Goal: Transaction & Acquisition: Purchase product/service

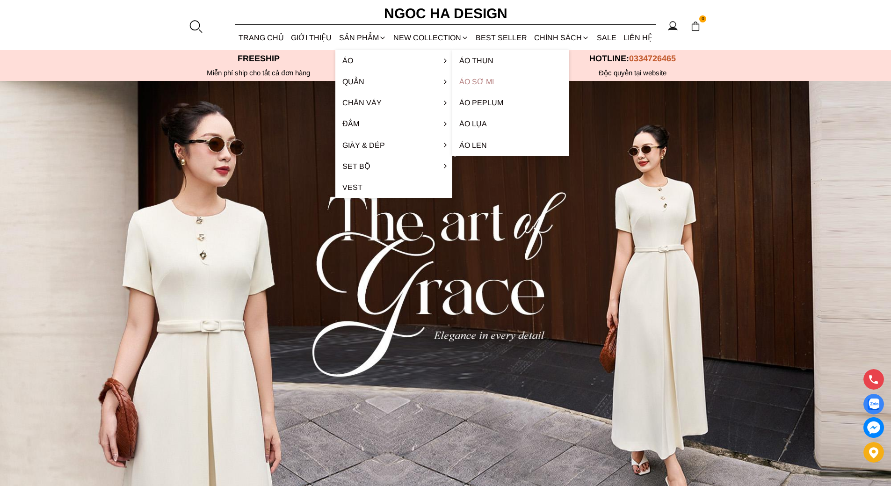
click at [488, 81] on link "Áo sơ mi" at bounding box center [510, 81] width 117 height 21
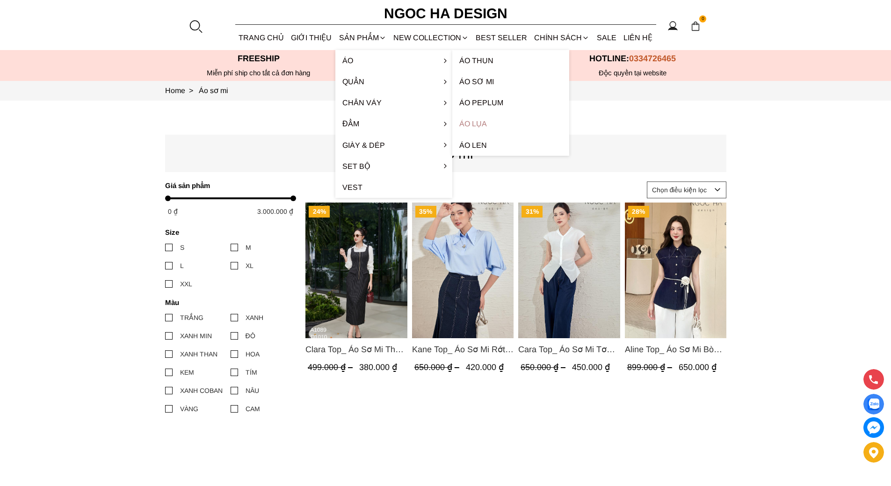
click at [476, 124] on link "Áo lụa" at bounding box center [510, 123] width 117 height 21
